Goal: Transaction & Acquisition: Obtain resource

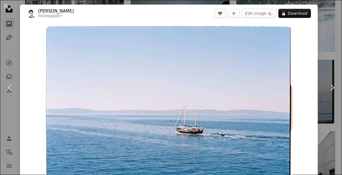
scroll to position [22, 0]
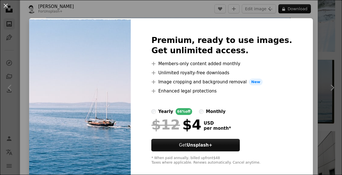
click at [307, 28] on div "An X shape Premium, ready to use images. Get unlimited access. A plus sign Memb…" at bounding box center [171, 87] width 342 height 175
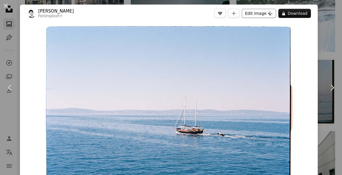
click at [262, 14] on button "Edit image Plus sign for Unsplash+" at bounding box center [259, 13] width 34 height 9
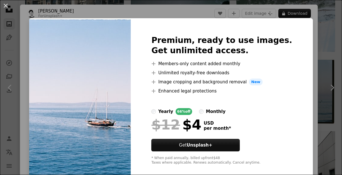
click at [316, 41] on div "An X shape Premium, ready to use images. Get unlimited access. A plus sign Memb…" at bounding box center [171, 87] width 342 height 175
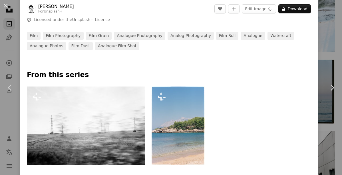
scroll to position [206, 0]
click at [174, 113] on img at bounding box center [177, 126] width 53 height 79
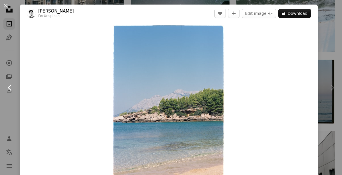
click at [11, 89] on icon "Chevron left" at bounding box center [9, 87] width 9 height 9
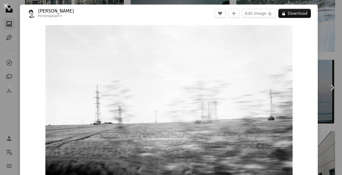
click at [7, 6] on button "An X shape" at bounding box center [5, 5] width 7 height 7
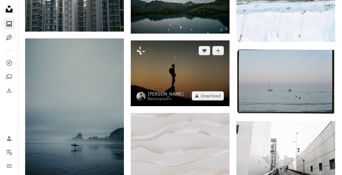
scroll to position [236, 0]
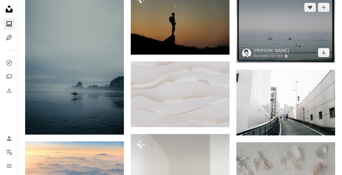
click at [291, 38] on img at bounding box center [285, 30] width 99 height 66
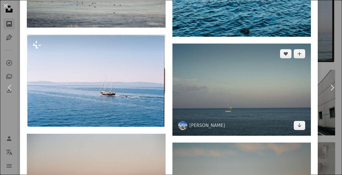
scroll to position [741, 0]
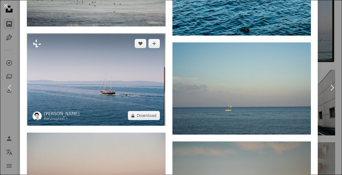
click at [99, 102] on img at bounding box center [96, 79] width 139 height 93
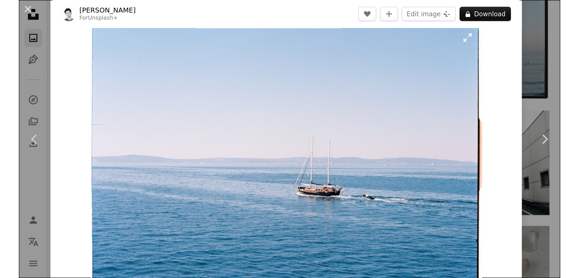
scroll to position [37, 0]
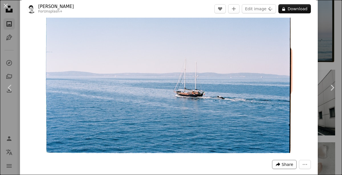
click at [286, 167] on span "Share" at bounding box center [286, 165] width 11 height 9
click at [306, 165] on icon "More Actions" at bounding box center [304, 164] width 5 height 5
click at [301, 117] on dialog "An X shape Chevron left Chevron right [PERSON_NAME] For Unsplash+ A heart A plu…" at bounding box center [171, 87] width 342 height 175
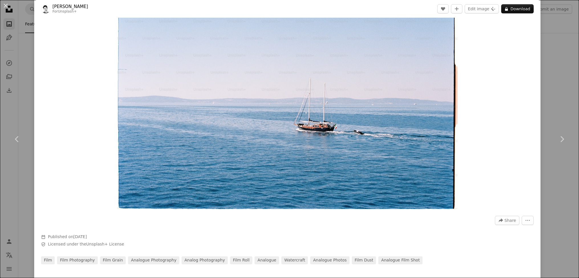
scroll to position [45, 0]
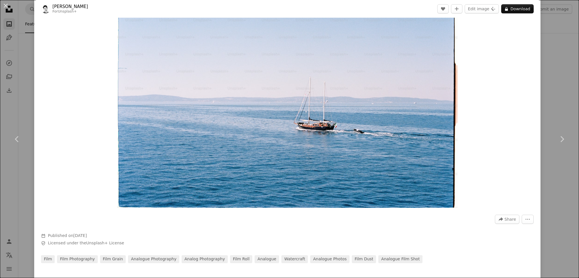
click at [340, 106] on img "Zoom in on this image" at bounding box center [287, 94] width 340 height 228
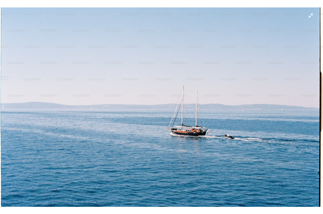
scroll to position [0, 0]
